Goal: Navigation & Orientation: Find specific page/section

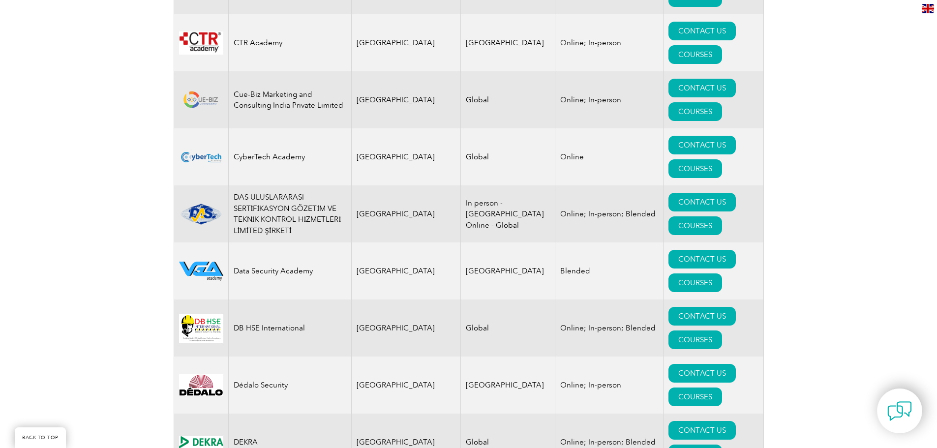
scroll to position [3966, 0]
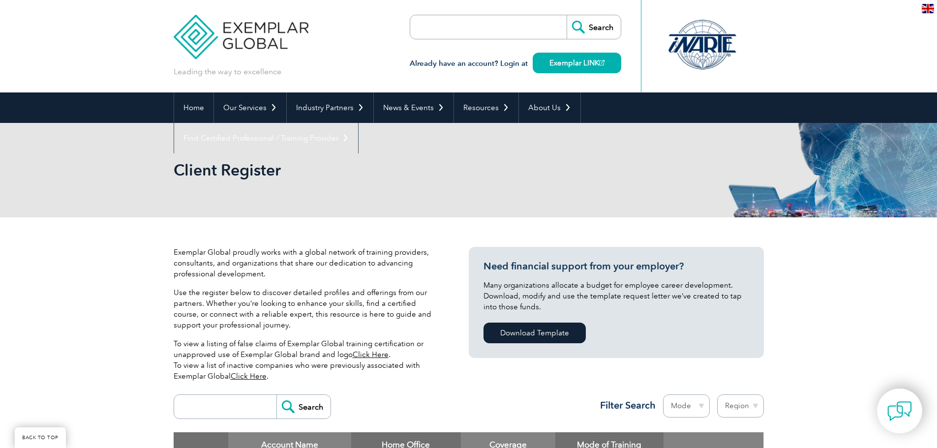
scroll to position [3966, 0]
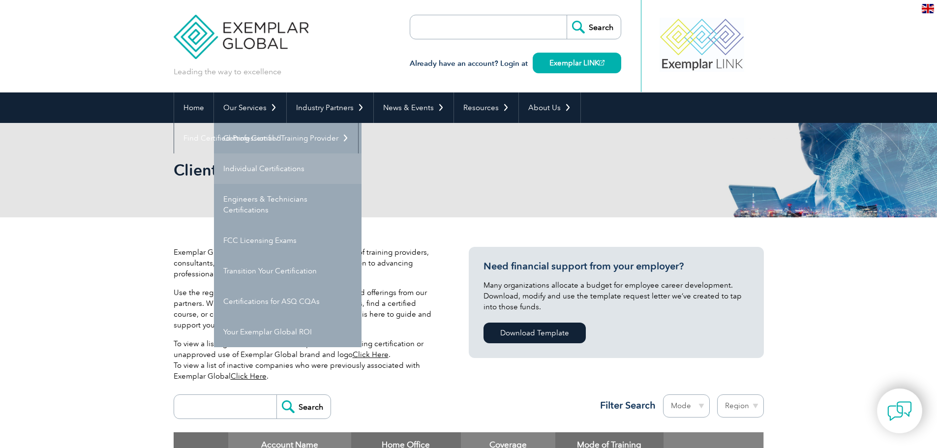
click at [258, 171] on link "Individual Certifications" at bounding box center [288, 169] width 148 height 31
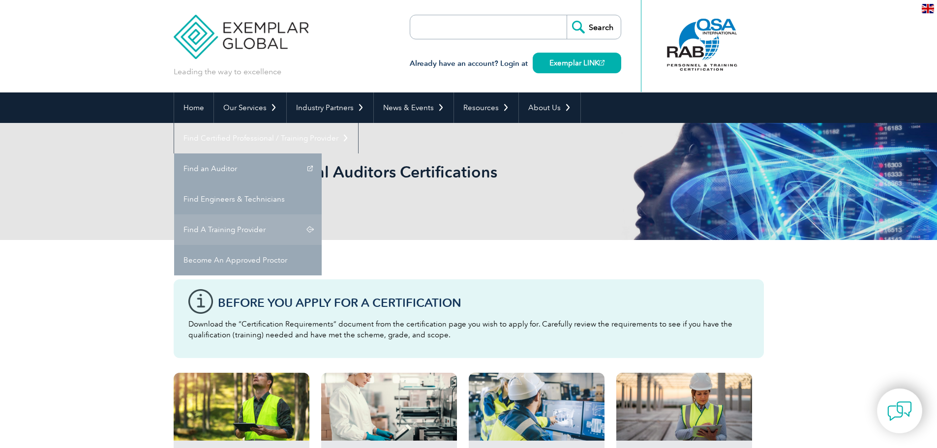
click at [322, 215] on link "Find A Training Provider" at bounding box center [248, 230] width 148 height 31
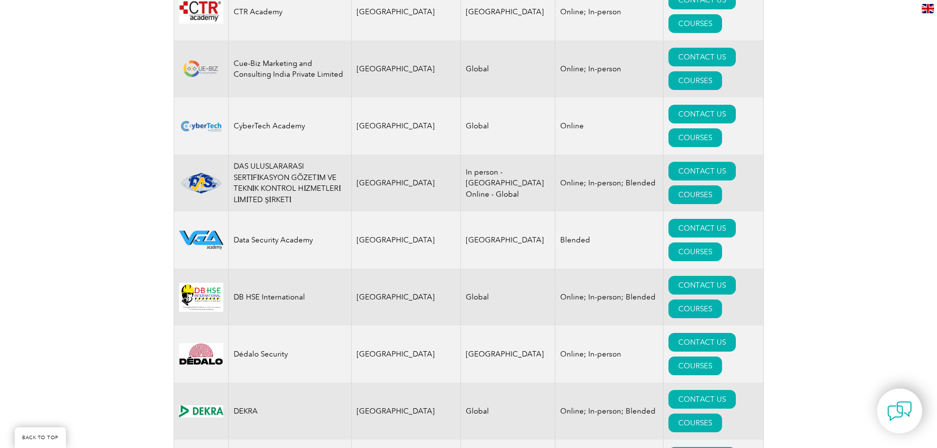
scroll to position [3986, 0]
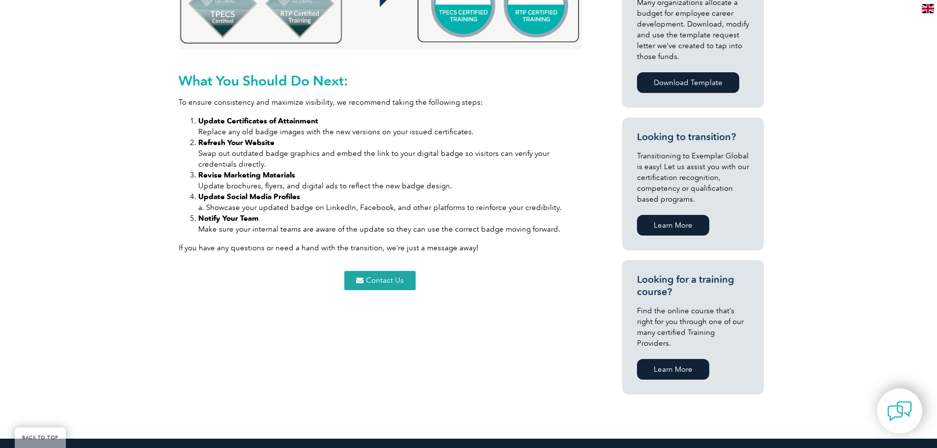
scroll to position [541, 0]
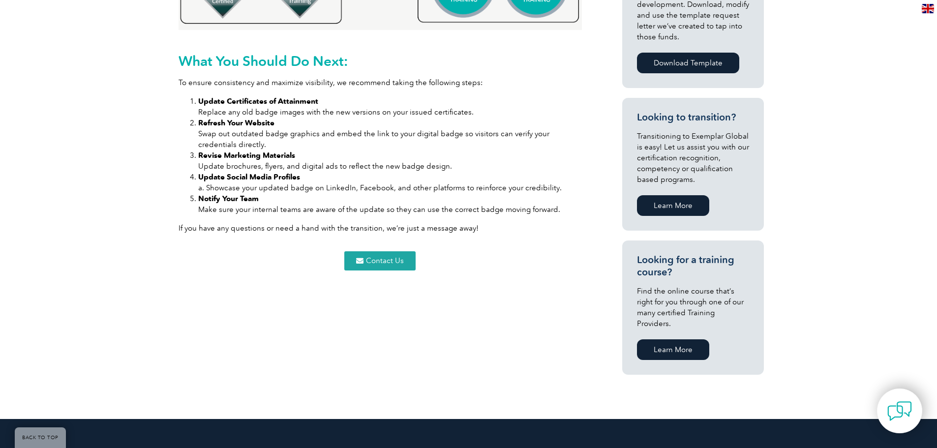
click at [386, 257] on span "Contact Us" at bounding box center [385, 260] width 38 height 7
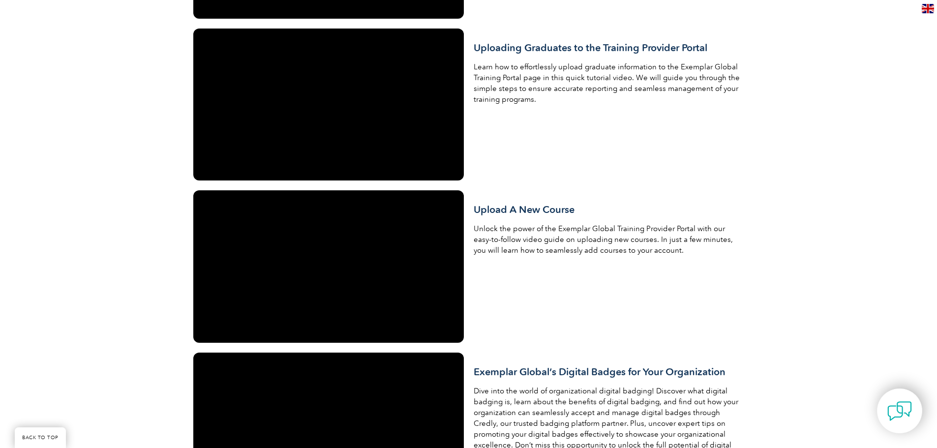
scroll to position [1181, 0]
